Goal: Check status: Check status

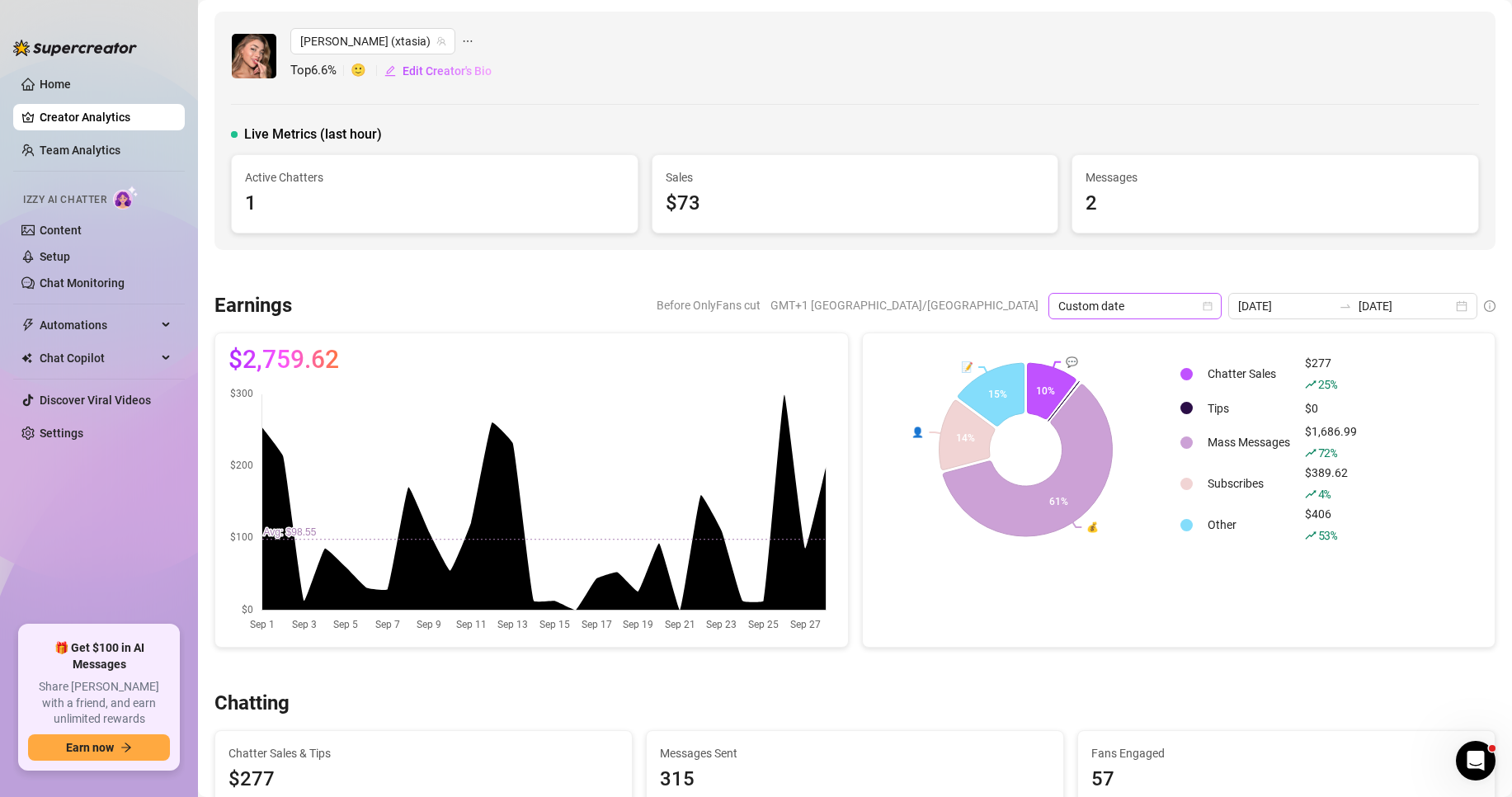
click at [1194, 303] on span "Custom date" at bounding box center [1134, 306] width 153 height 25
click at [1162, 391] on div "Last 30 days" at bounding box center [1139, 392] width 146 height 18
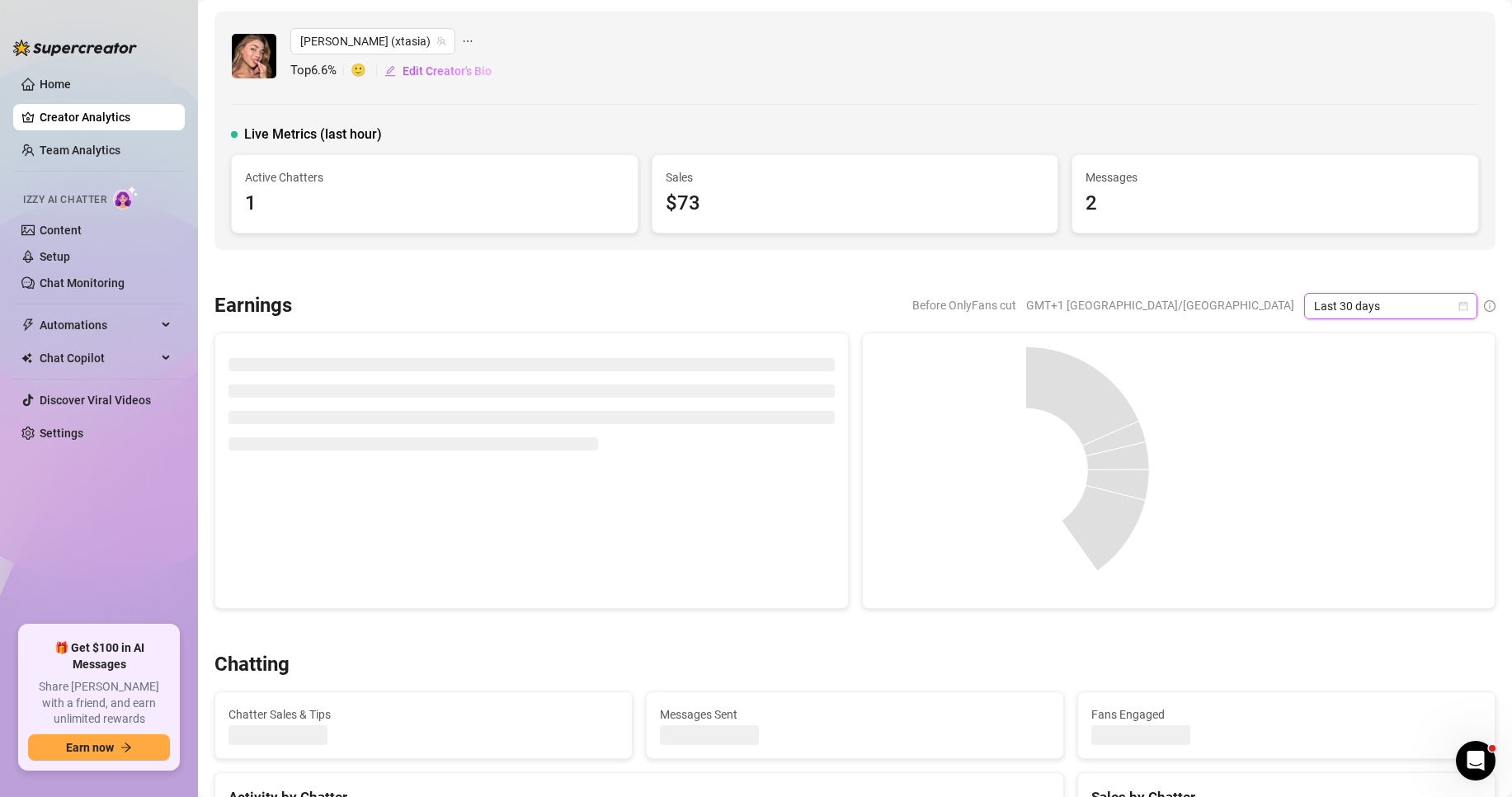
click at [1337, 306] on span "Last 30 days" at bounding box center [1390, 306] width 153 height 25
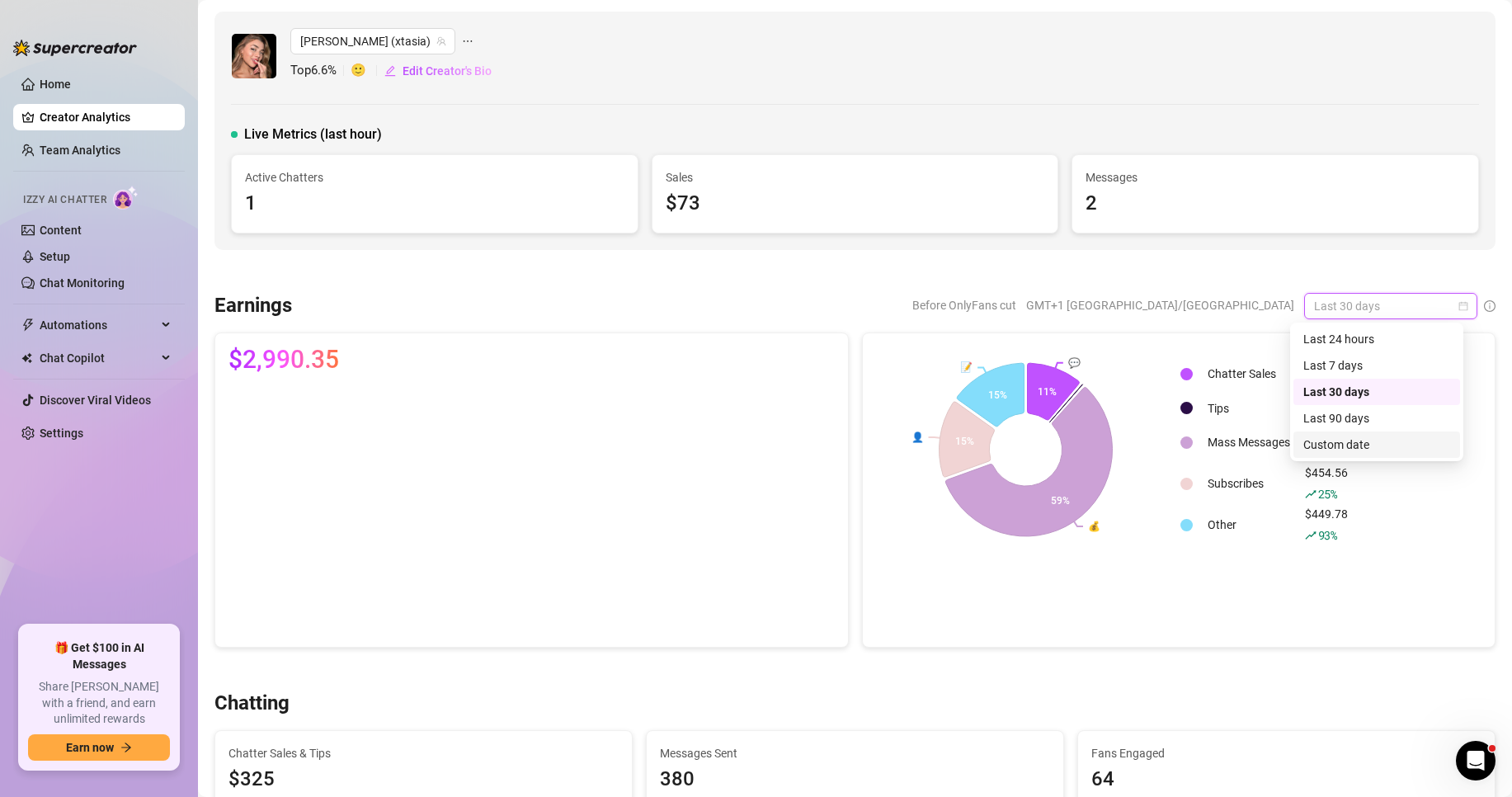
click at [1373, 442] on div "Custom date" at bounding box center [1377, 444] width 146 height 18
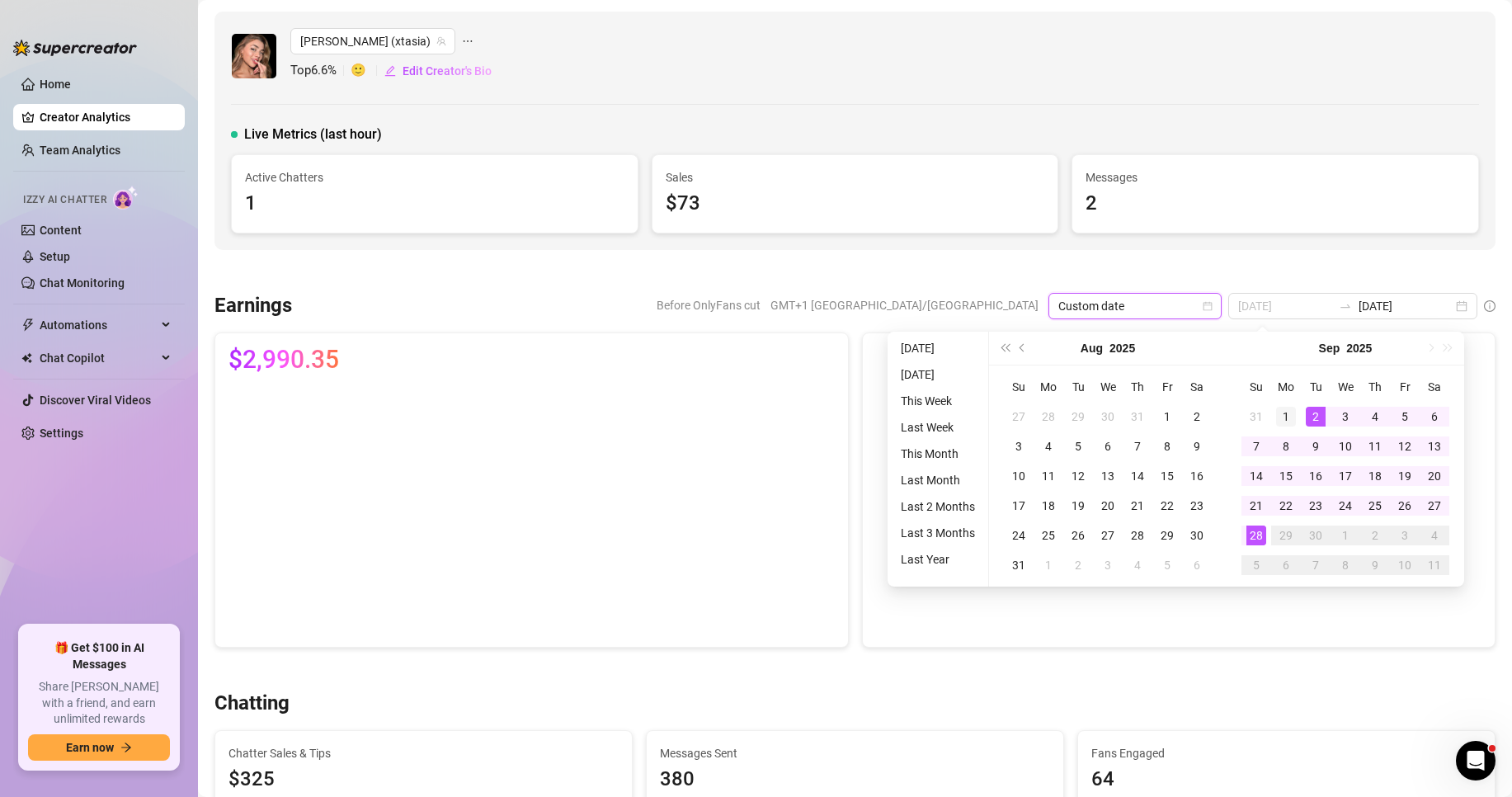
type input "[DATE]"
click at [1292, 414] on div "1" at bounding box center [1286, 417] width 20 height 20
type input "[DATE]"
click at [1253, 527] on div "28" at bounding box center [1256, 535] width 20 height 20
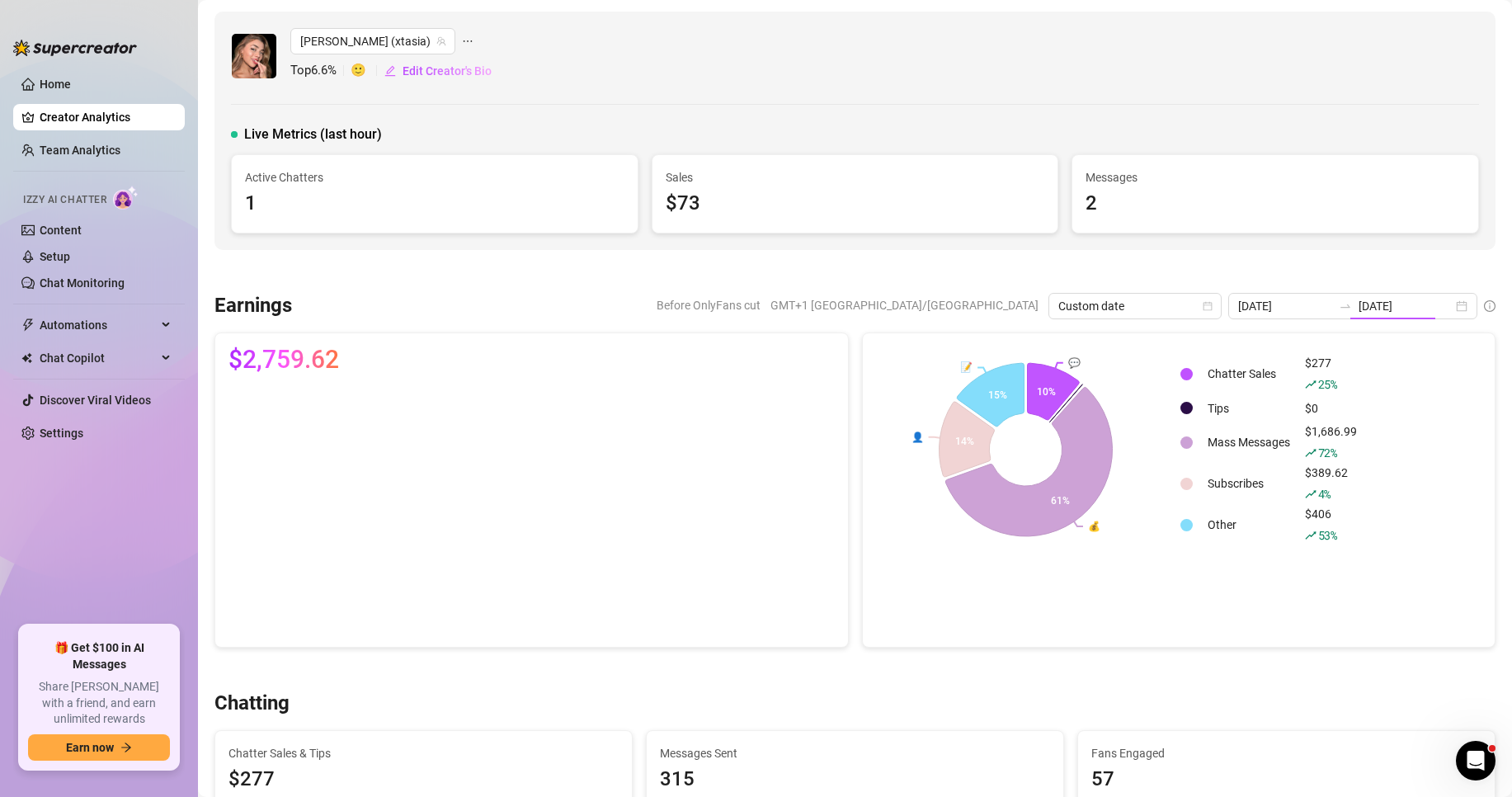
type input "[DATE]"
click at [1293, 307] on input "[DATE]" at bounding box center [1285, 305] width 94 height 18
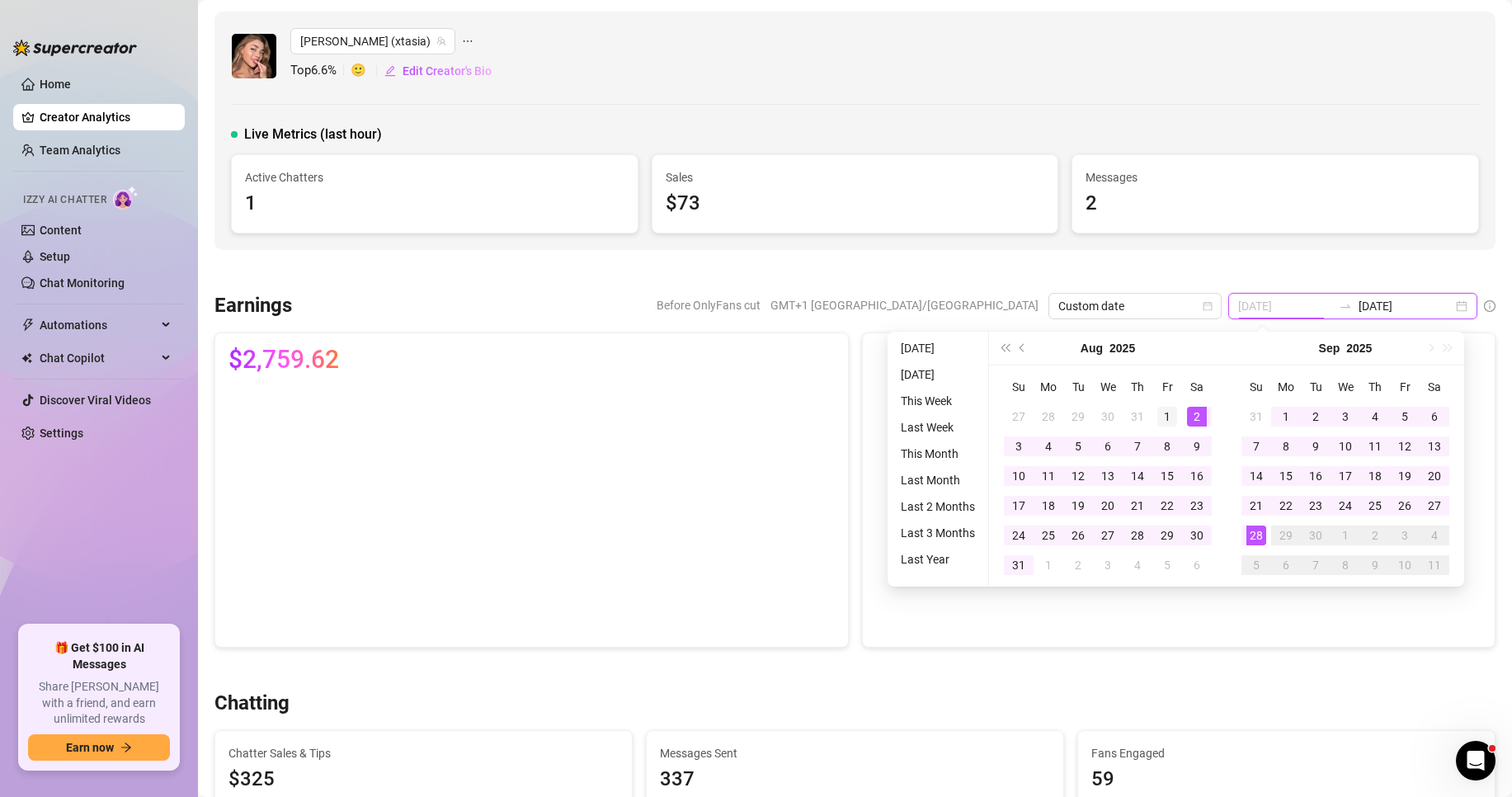
type input "[DATE]"
click at [1164, 420] on div "1" at bounding box center [1167, 417] width 20 height 20
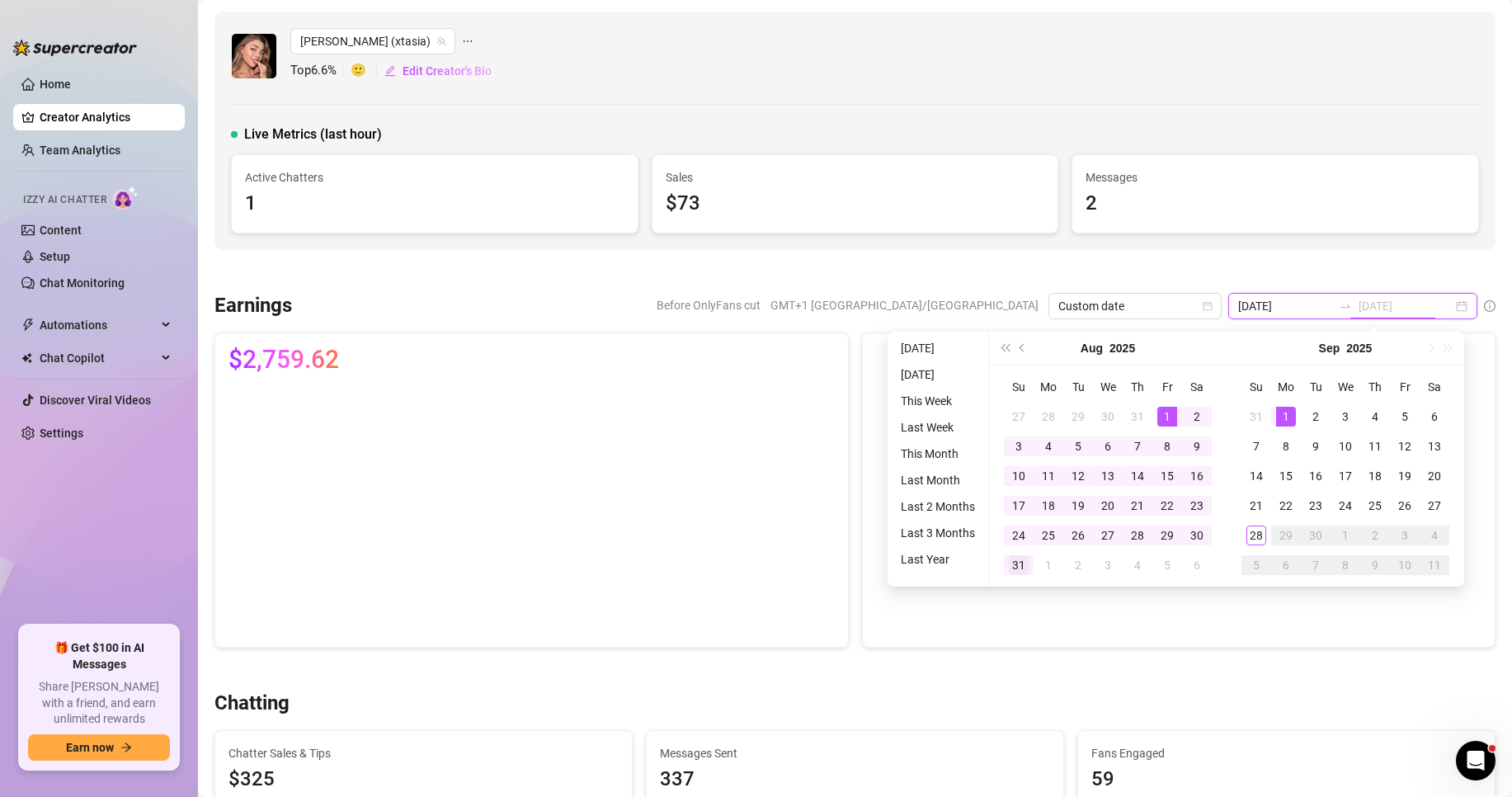
type input "[DATE]"
click at [1018, 559] on div "31" at bounding box center [1018, 565] width 20 height 20
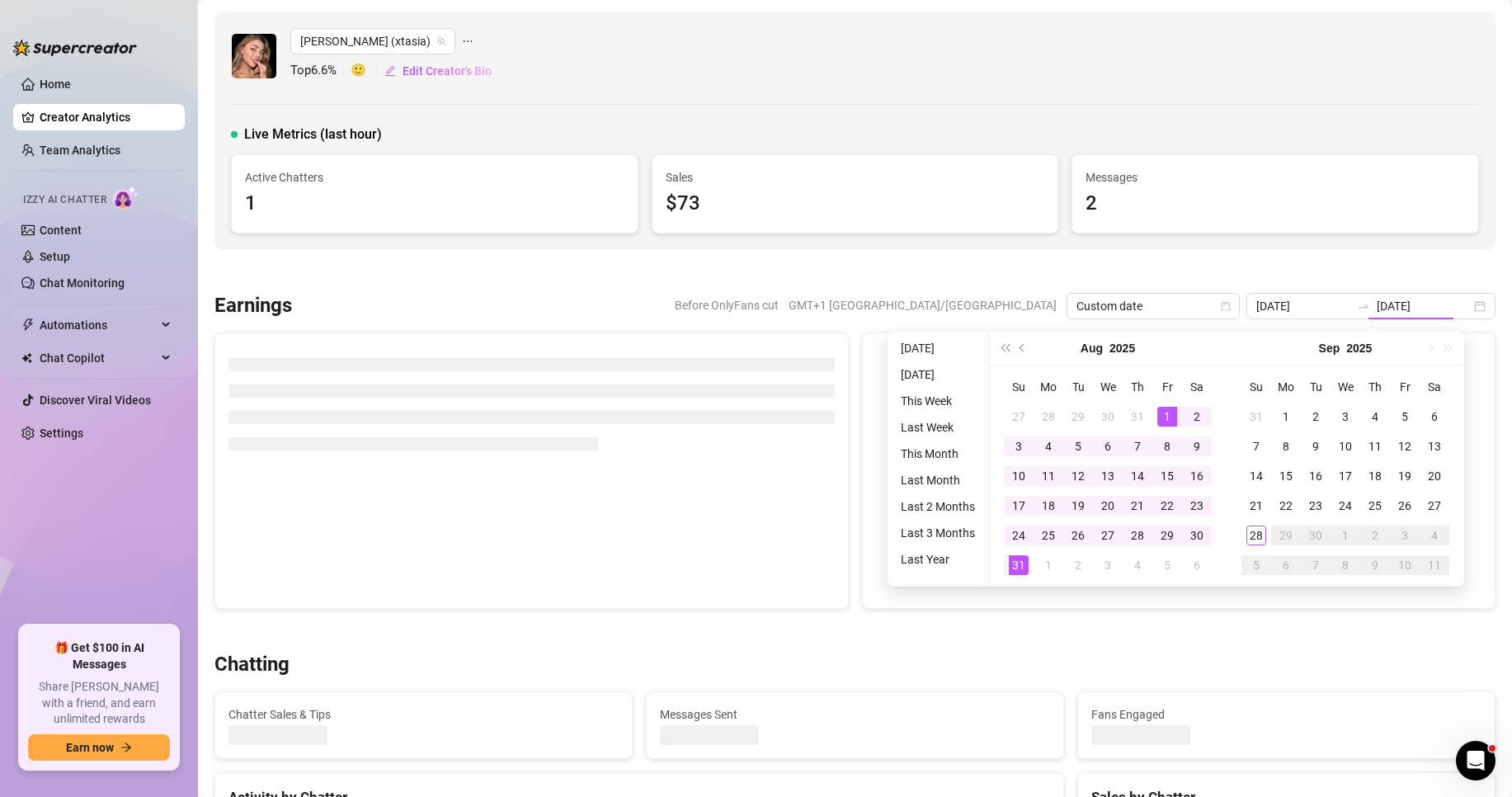
type input "[DATE]"
